Goal: Use online tool/utility: Utilize a website feature to perform a specific function

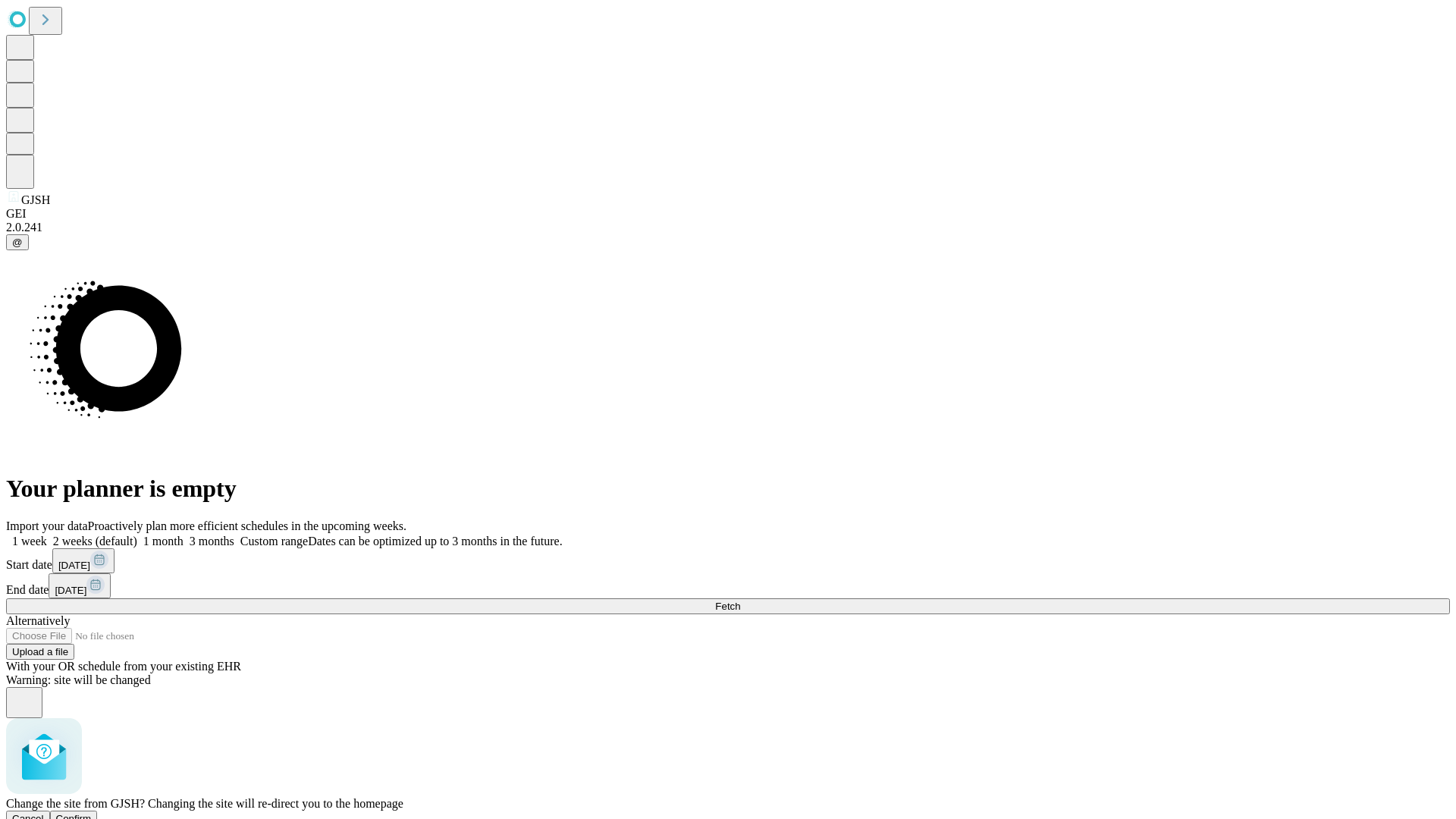
click at [92, 813] on span "Confirm" at bounding box center [74, 818] width 36 height 12
click at [47, 534] on label "1 week" at bounding box center [27, 540] width 41 height 12
click at [740, 600] on span "Fetch" at bounding box center [728, 605] width 25 height 12
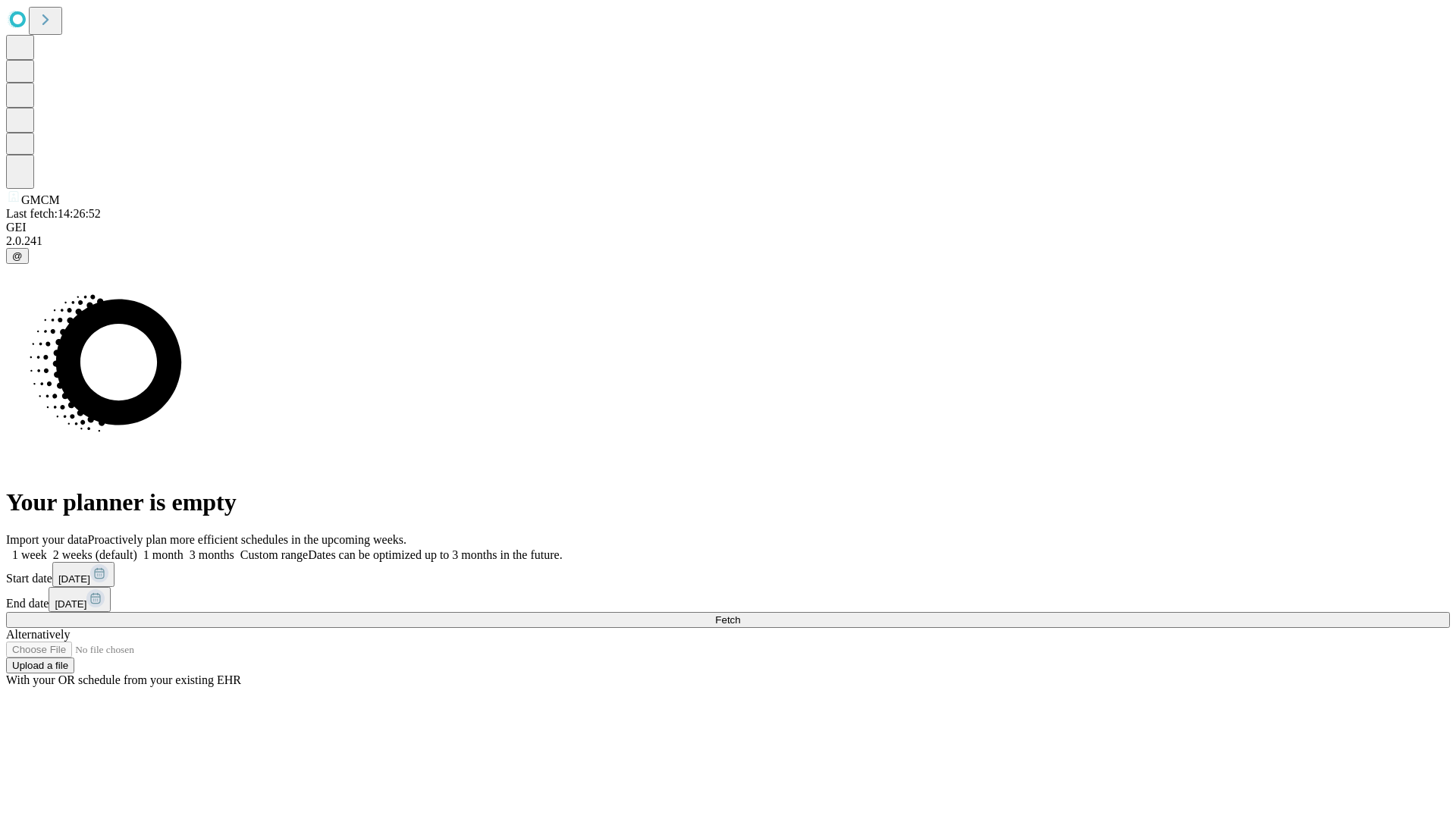
click at [740, 614] on span "Fetch" at bounding box center [728, 620] width 25 height 12
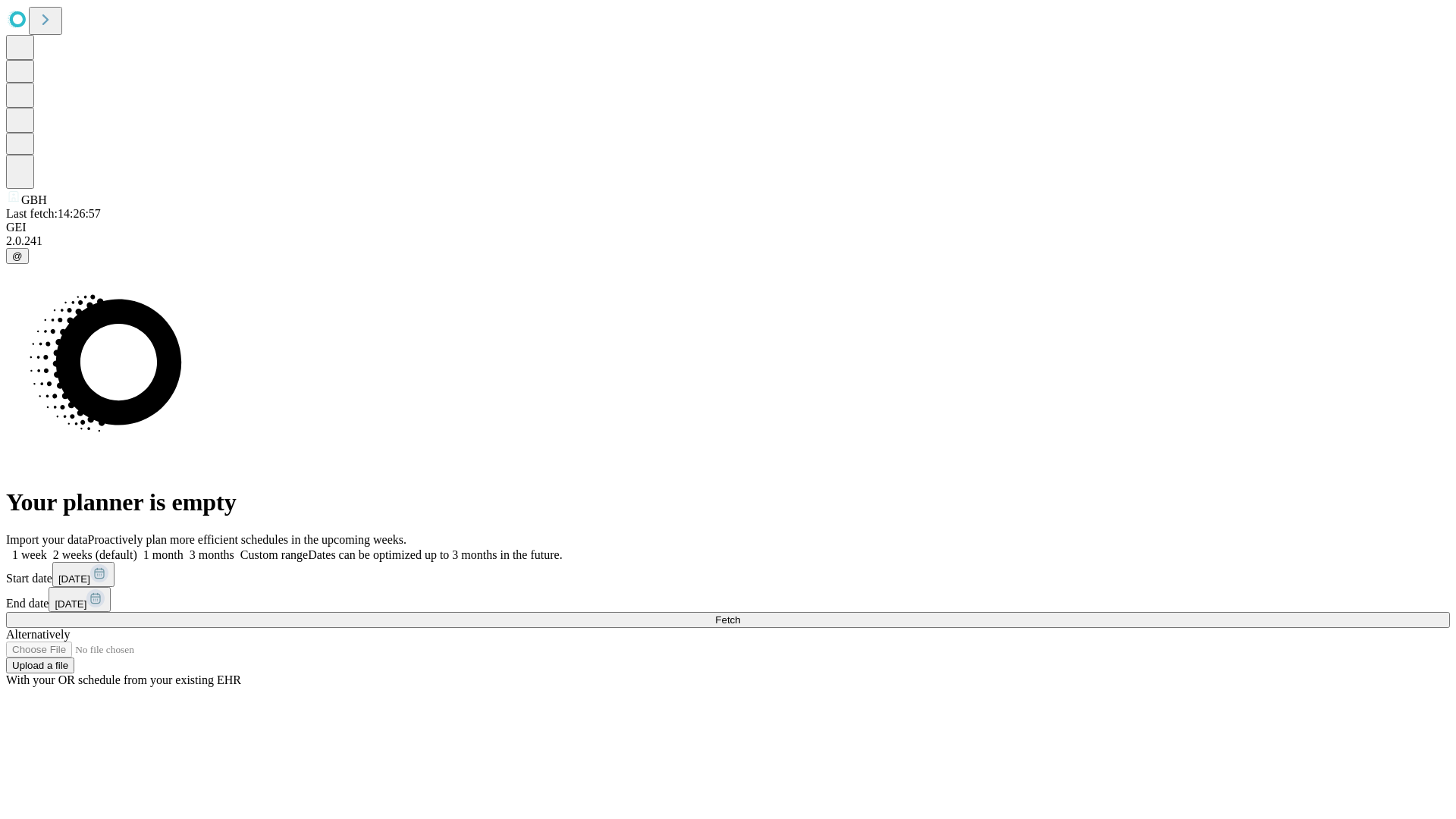
click at [47, 548] on label "1 week" at bounding box center [27, 555] width 41 height 12
click at [740, 614] on span "Fetch" at bounding box center [728, 620] width 25 height 12
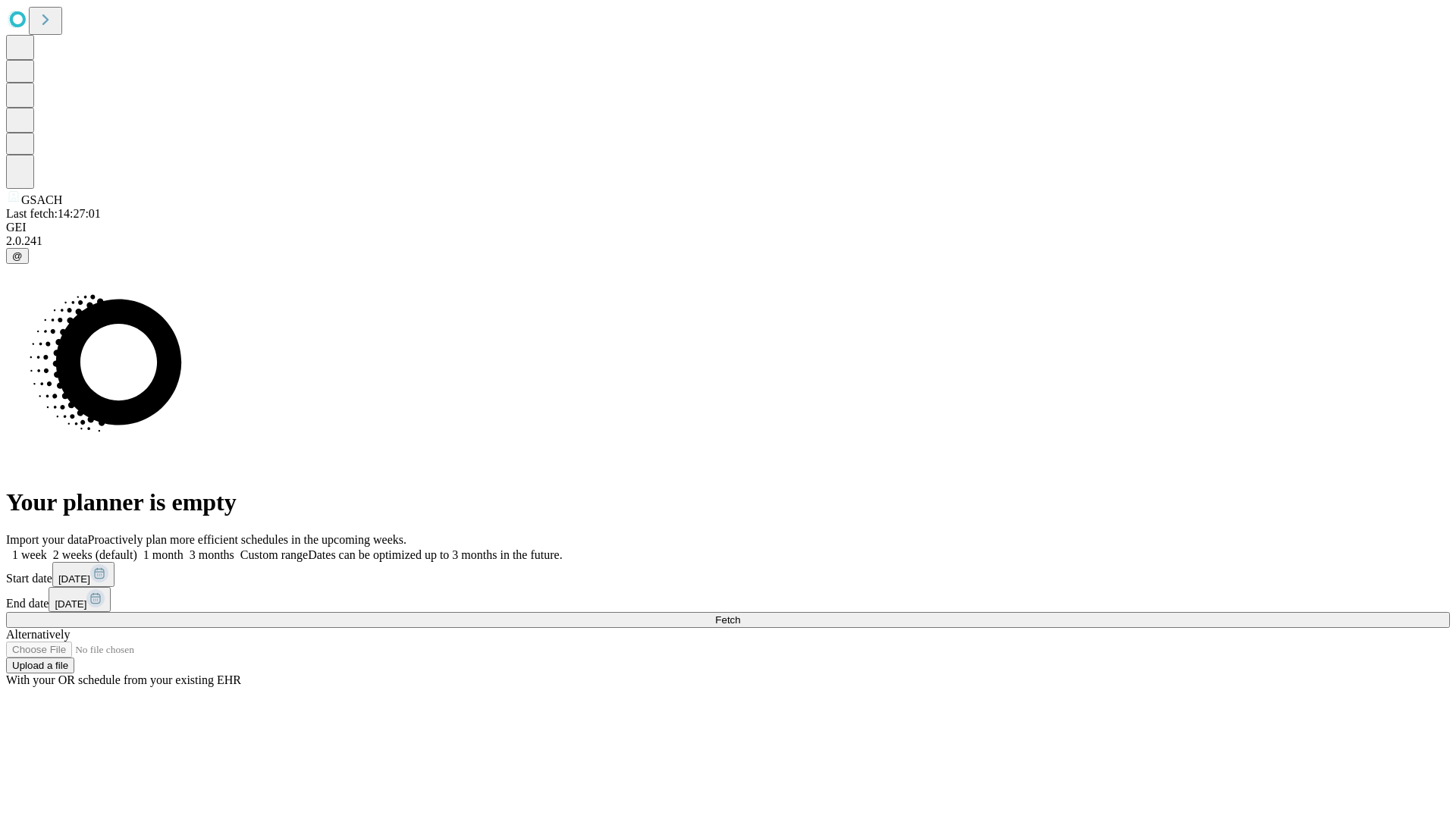
click at [740, 614] on span "Fetch" at bounding box center [728, 620] width 25 height 12
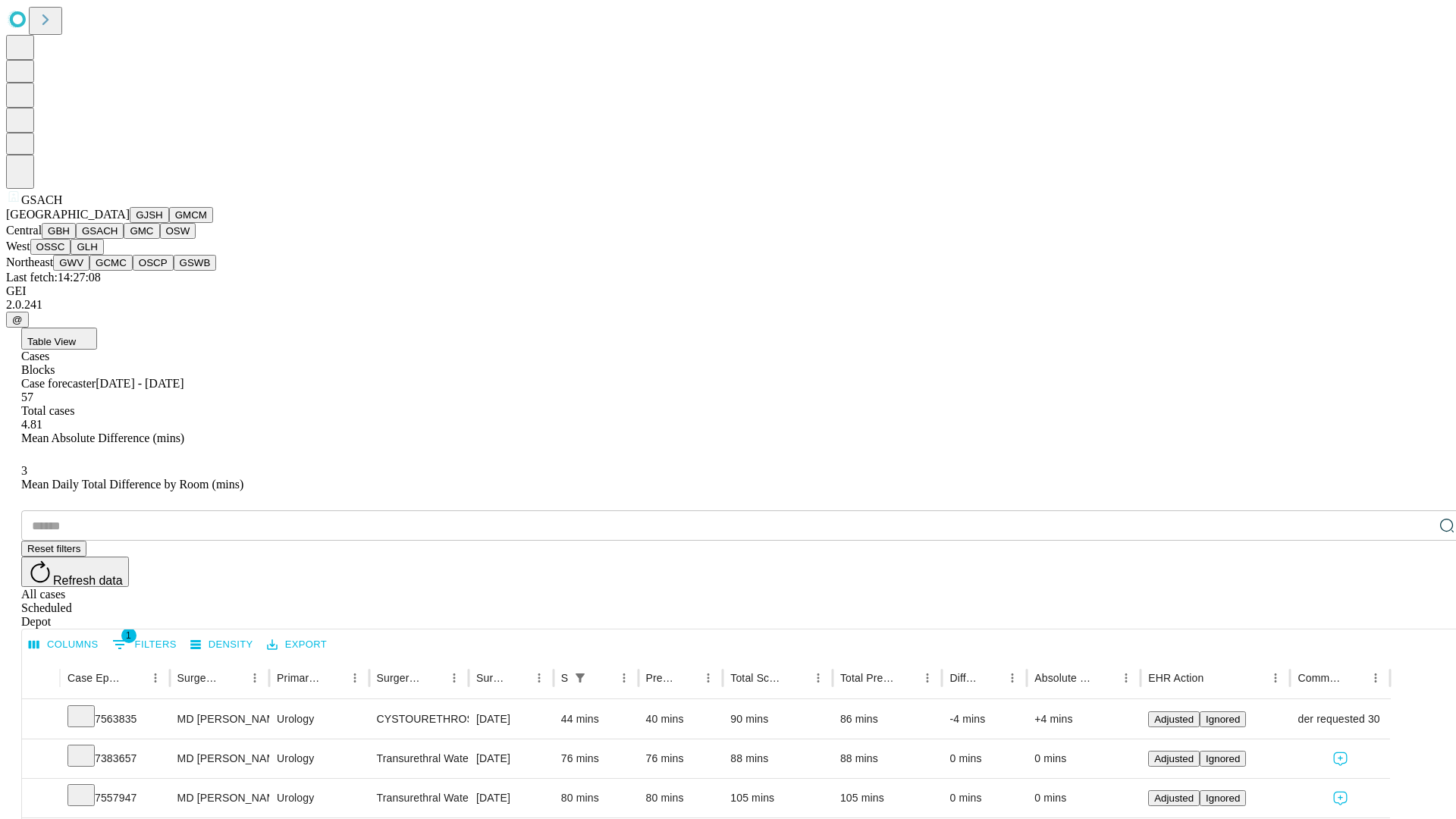
click at [124, 239] on button "GMC" at bounding box center [142, 231] width 36 height 16
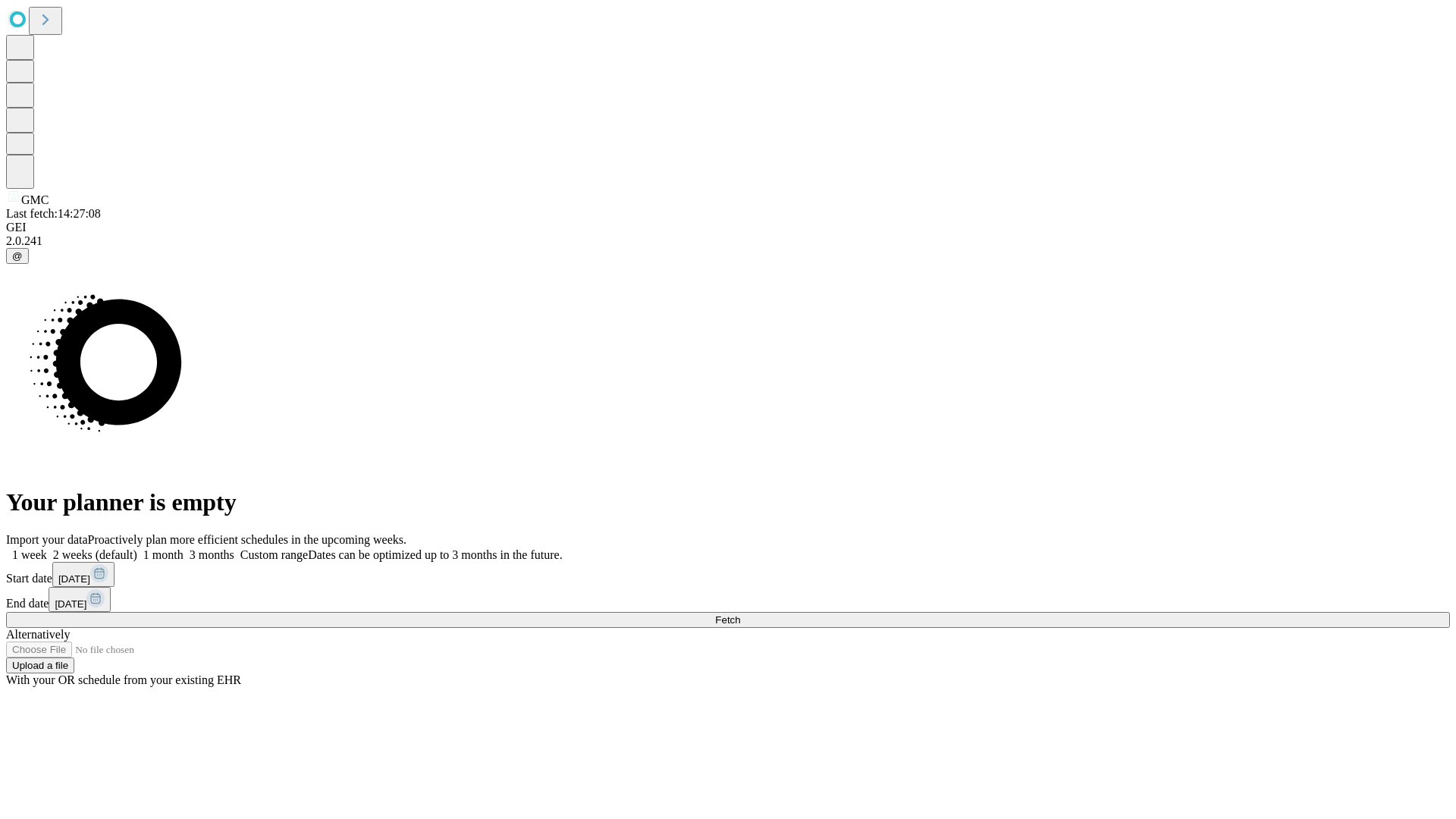
click at [47, 548] on label "1 week" at bounding box center [27, 555] width 41 height 12
click at [740, 614] on span "Fetch" at bounding box center [728, 620] width 25 height 12
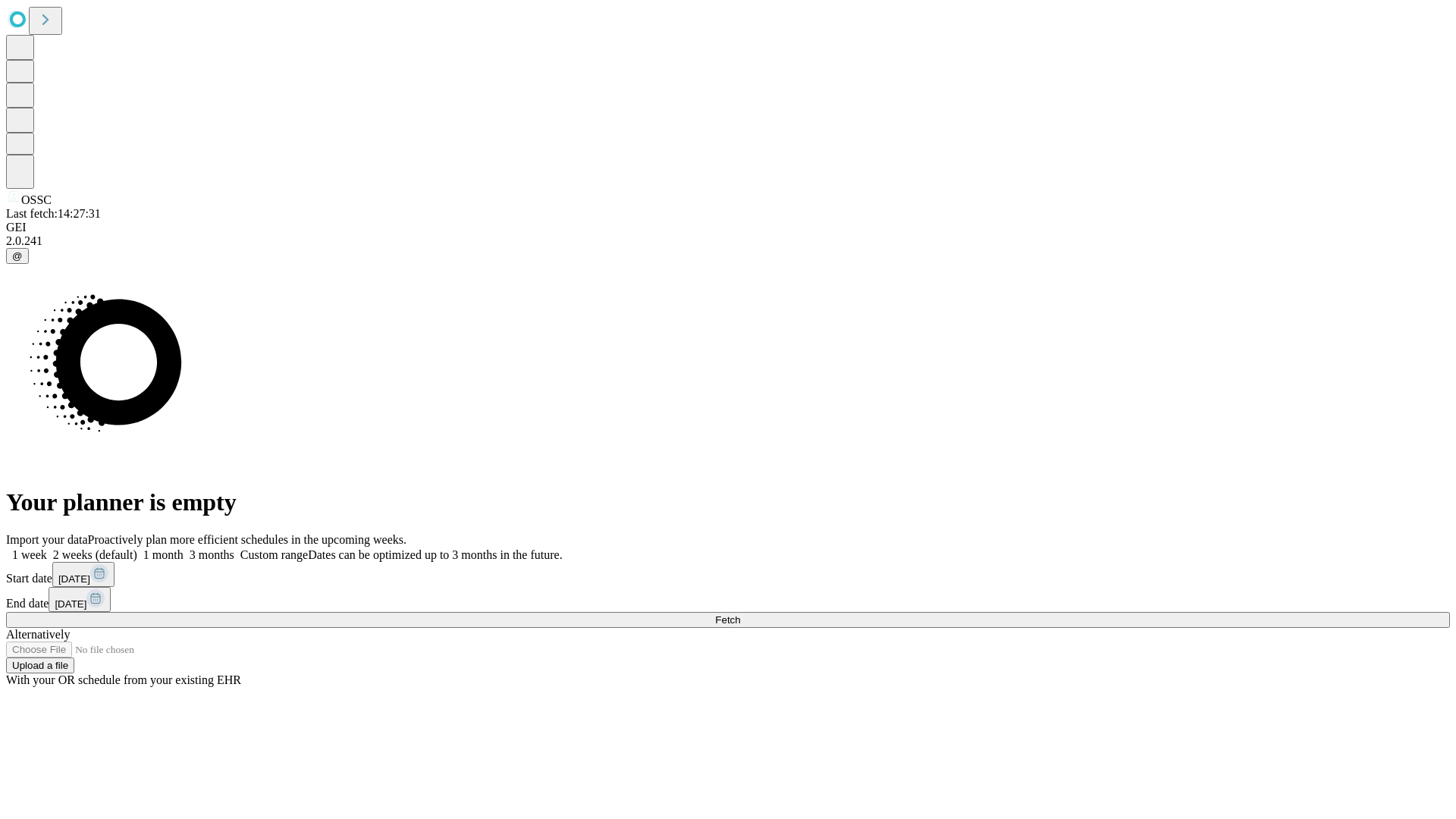
click at [47, 548] on label "1 week" at bounding box center [27, 555] width 41 height 12
click at [740, 614] on span "Fetch" at bounding box center [728, 620] width 25 height 12
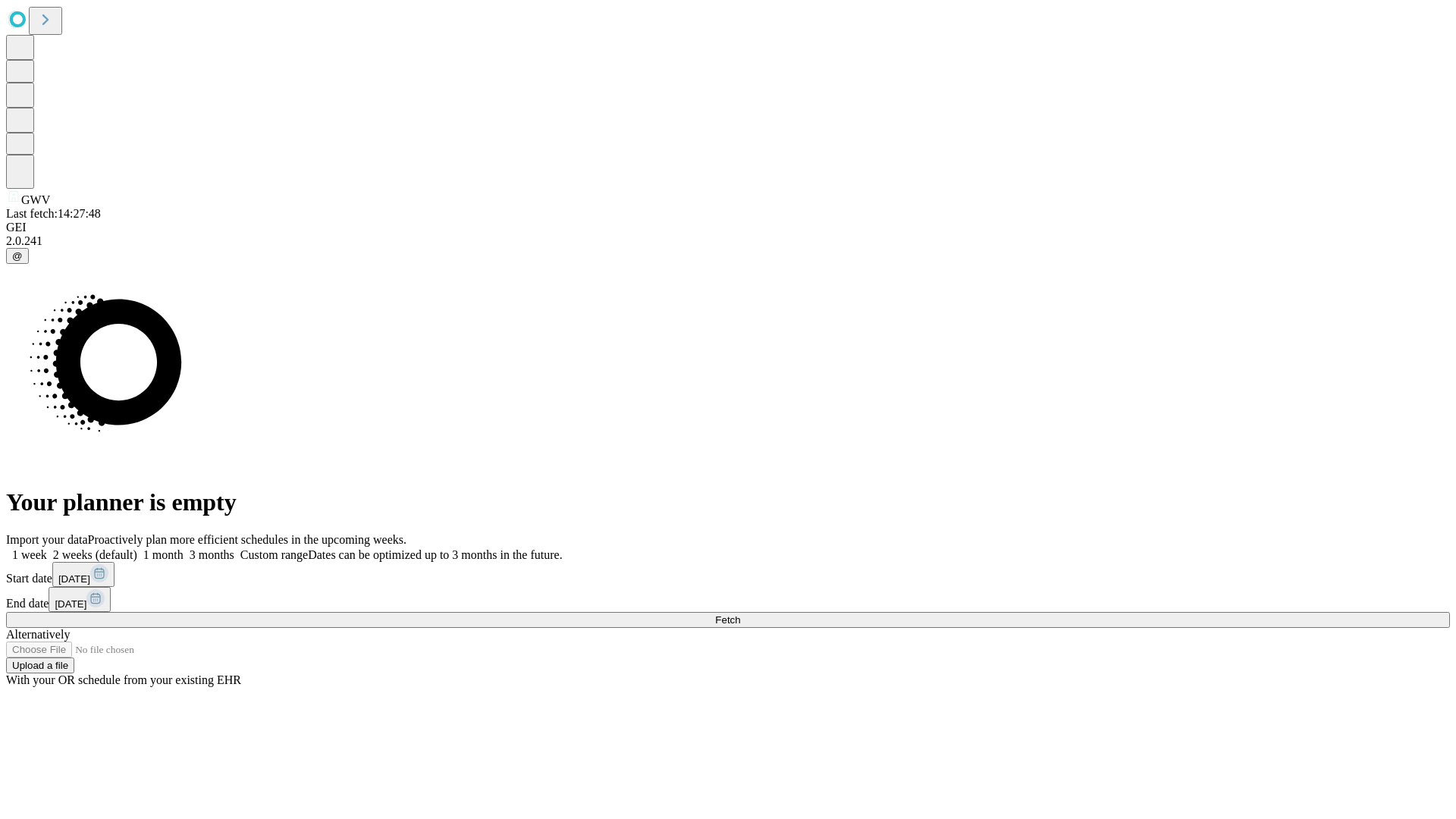
click at [47, 548] on label "1 week" at bounding box center [27, 555] width 41 height 12
click at [740, 614] on span "Fetch" at bounding box center [728, 620] width 25 height 12
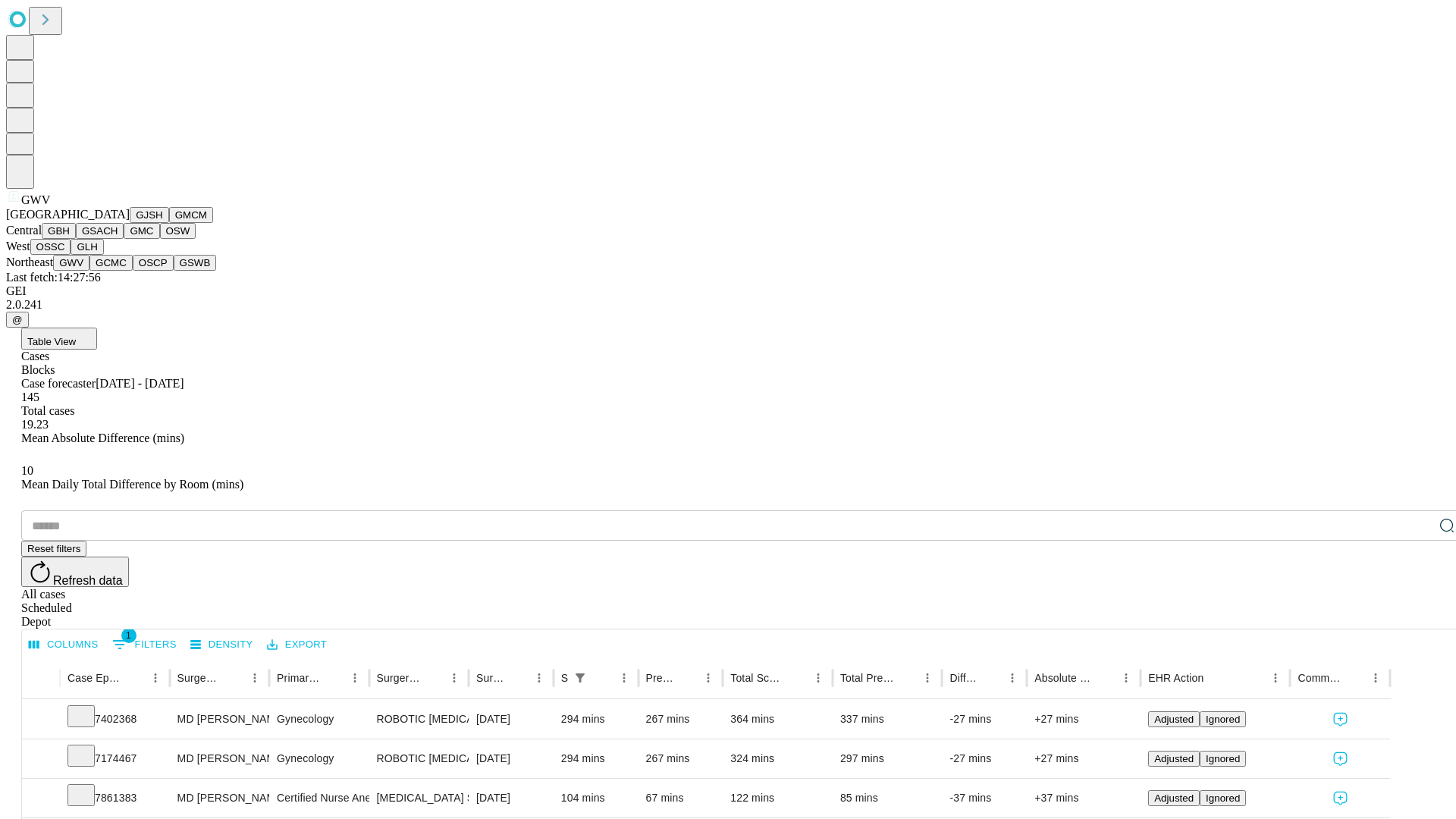
click at [118, 271] on button "GCMC" at bounding box center [110, 263] width 44 height 16
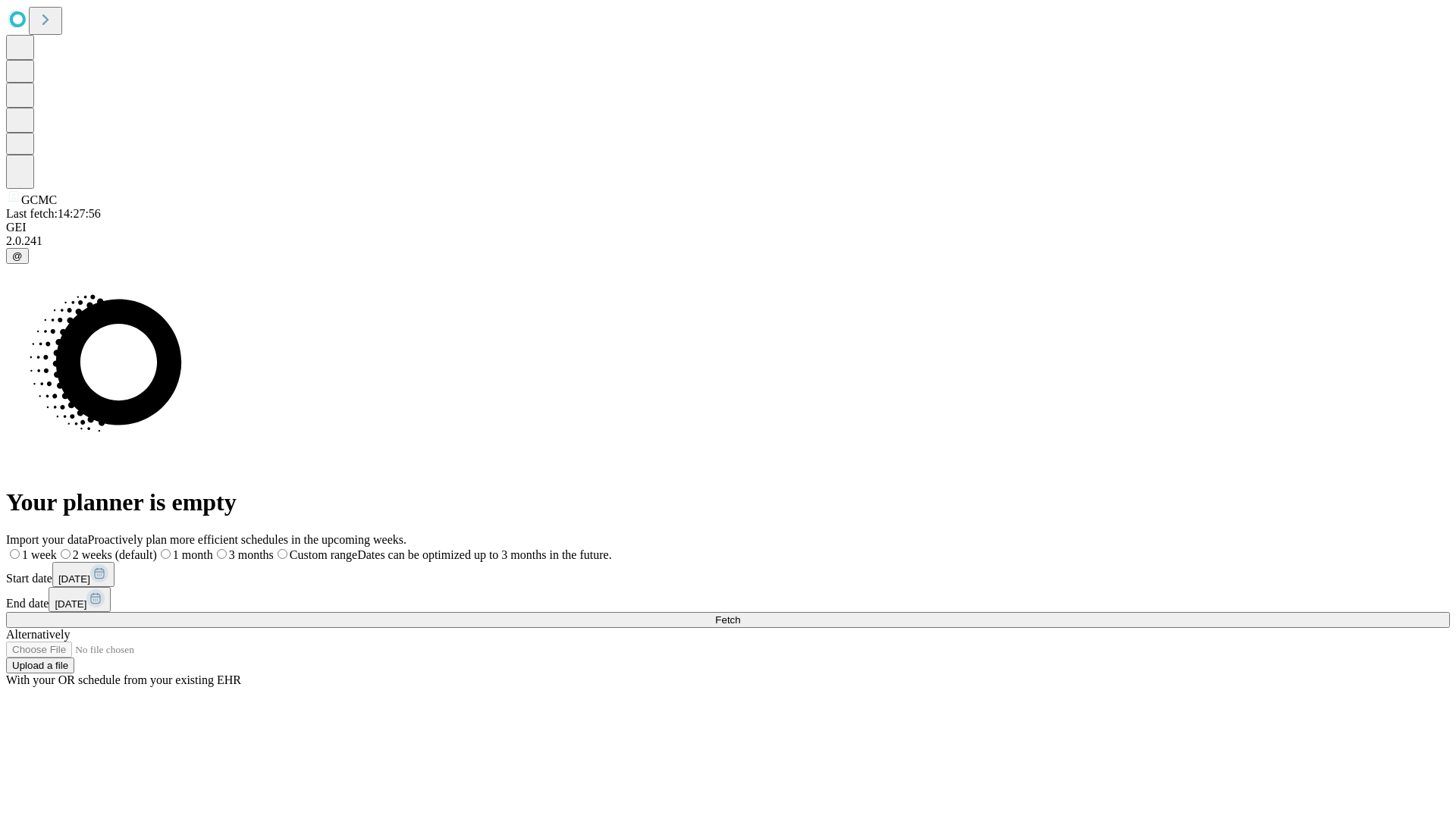
click at [57, 548] on label "1 week" at bounding box center [31, 555] width 51 height 12
click at [740, 614] on span "Fetch" at bounding box center [728, 620] width 25 height 12
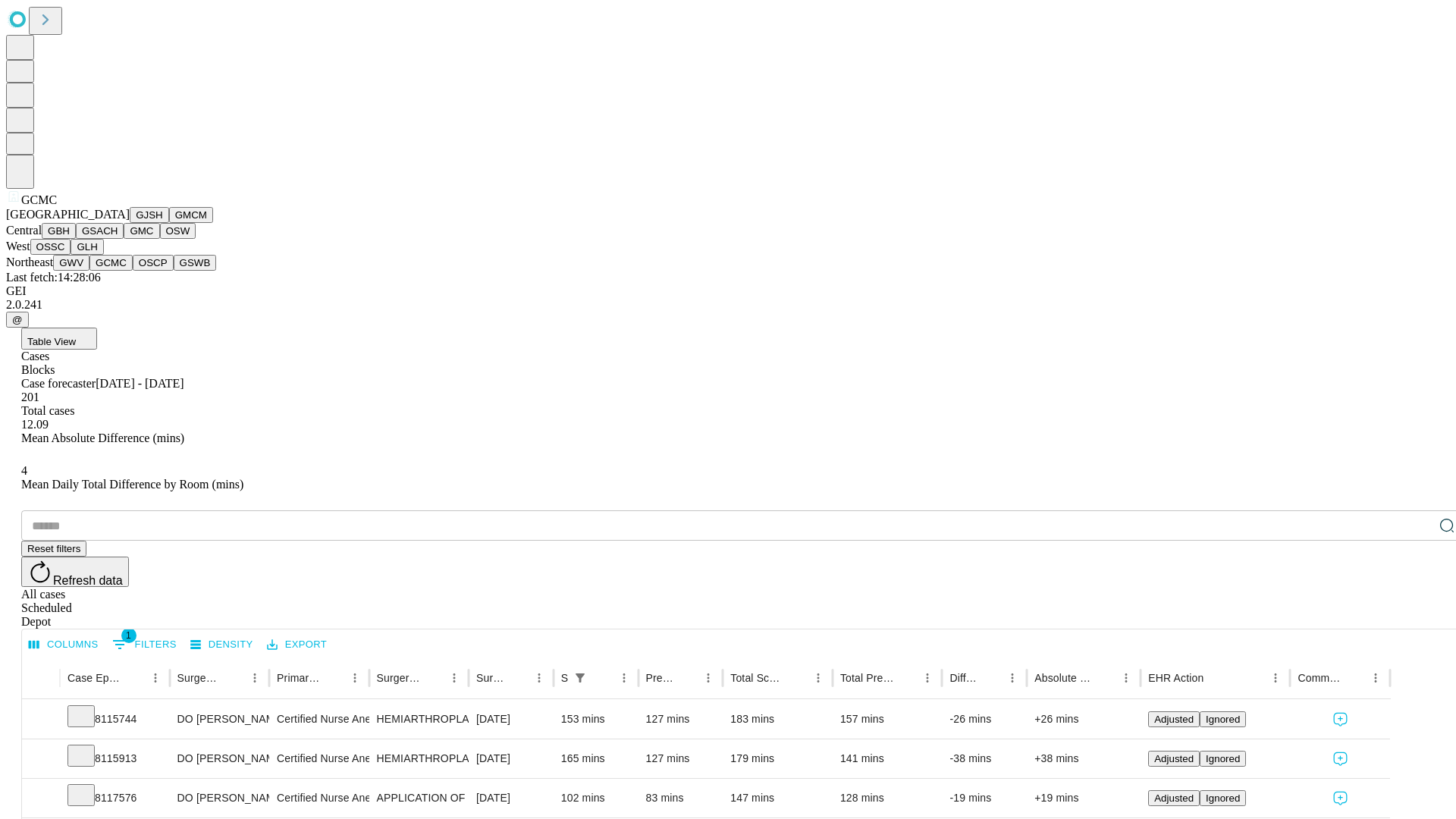
click at [133, 271] on button "OSCP" at bounding box center [153, 263] width 41 height 16
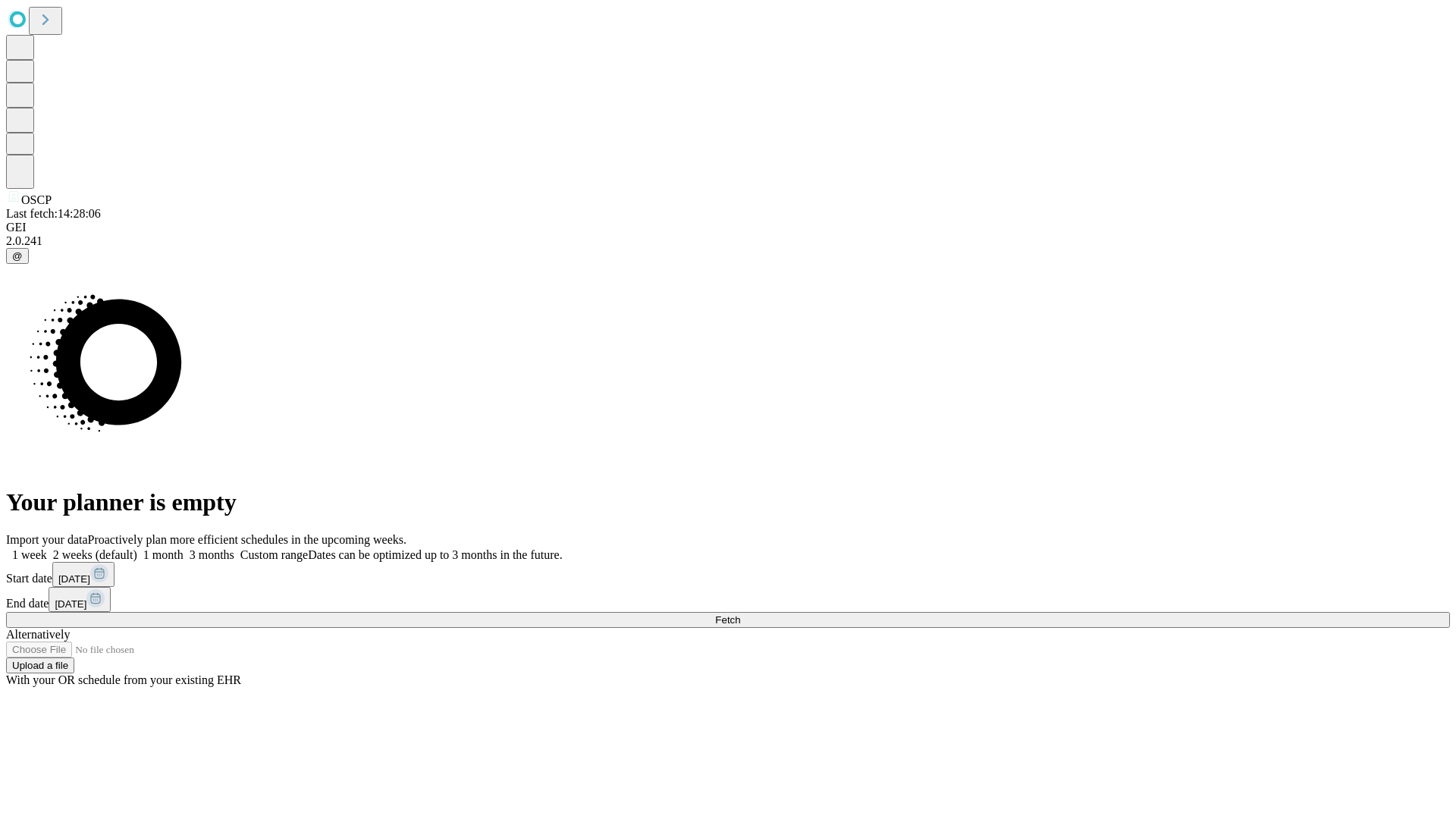
click at [47, 548] on label "1 week" at bounding box center [27, 555] width 41 height 12
click at [740, 614] on span "Fetch" at bounding box center [728, 620] width 25 height 12
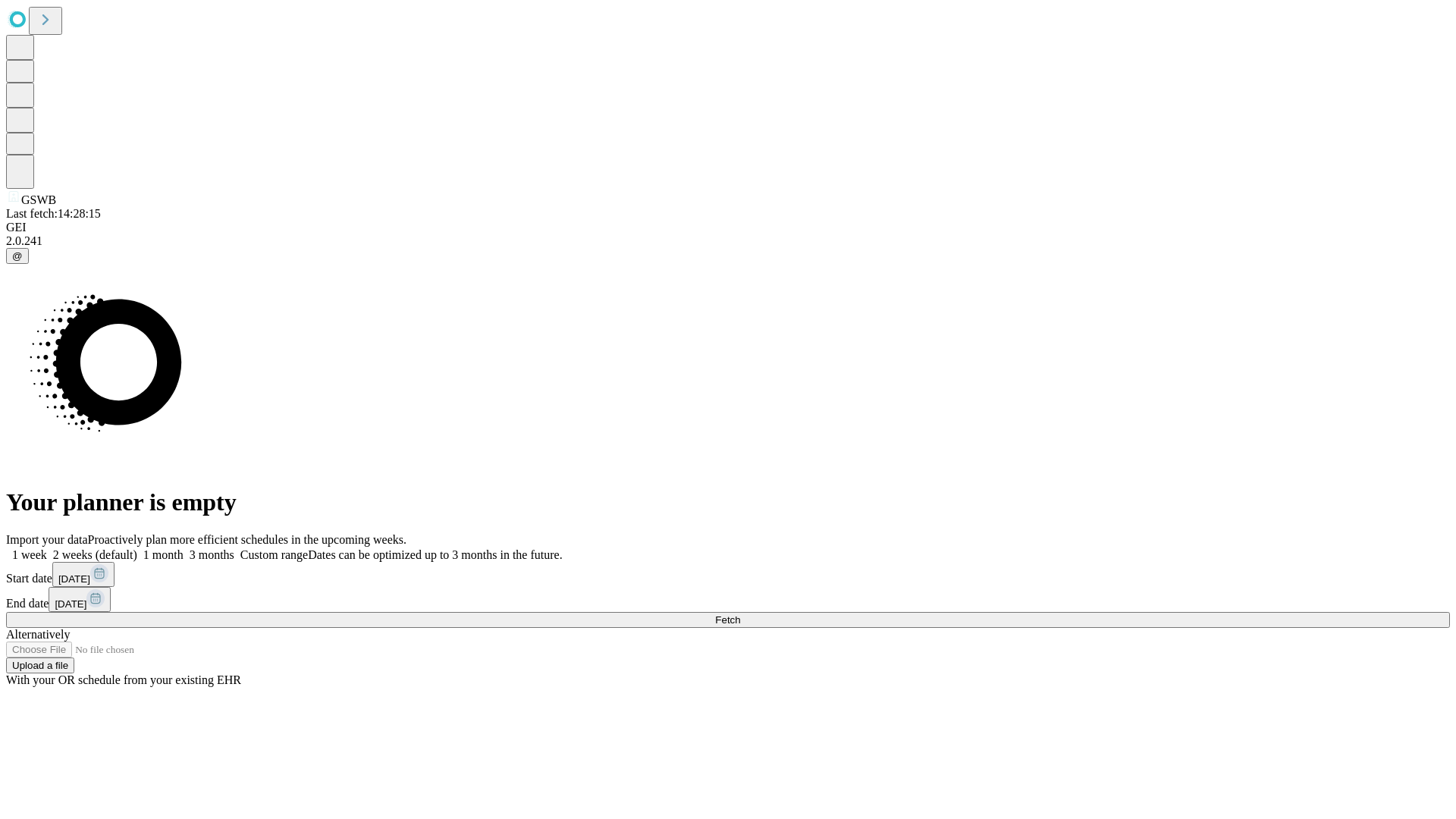
click at [47, 548] on label "1 week" at bounding box center [27, 555] width 41 height 12
click at [740, 614] on span "Fetch" at bounding box center [728, 620] width 25 height 12
